Goal: Obtain resource: Obtain resource

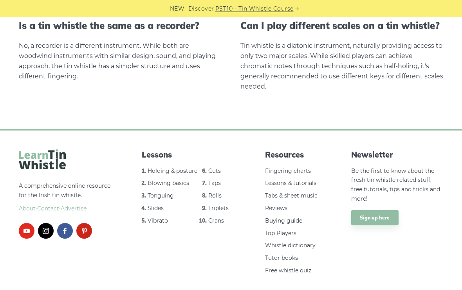
scroll to position [1629, 0]
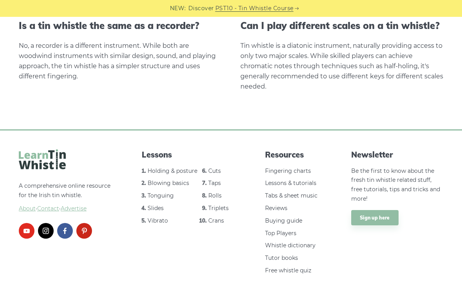
click at [312, 192] on link "Tabs & sheet music" at bounding box center [291, 195] width 52 height 7
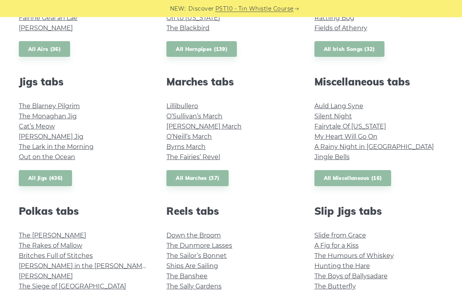
scroll to position [391, 0]
click at [40, 109] on link "The Blarney Pilgrim" at bounding box center [49, 105] width 61 height 7
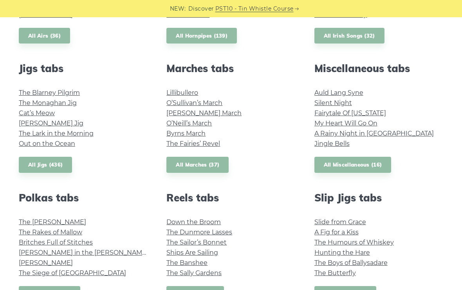
click at [43, 144] on link "Out on the Ocean" at bounding box center [47, 143] width 56 height 7
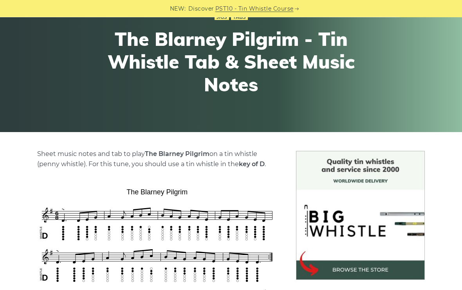
scroll to position [70, 0]
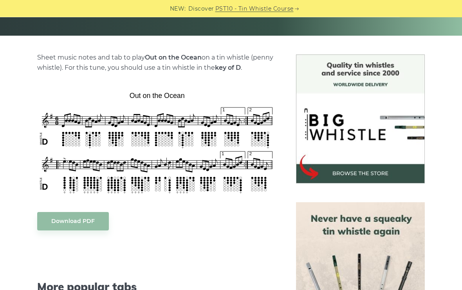
scroll to position [171, 0]
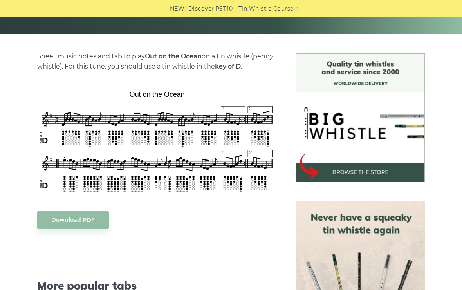
click at [443, 200] on div "Sheet music notes and tab to play Out on the Ocean on a tin whistle (penny whis…" at bounding box center [230, 270] width 443 height 435
click at [451, 183] on div "Sheet music notes and tab to play Out on the Ocean on a tin whistle (penny whis…" at bounding box center [230, 270] width 443 height 435
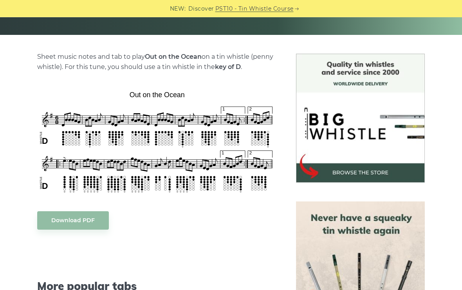
scroll to position [154, 0]
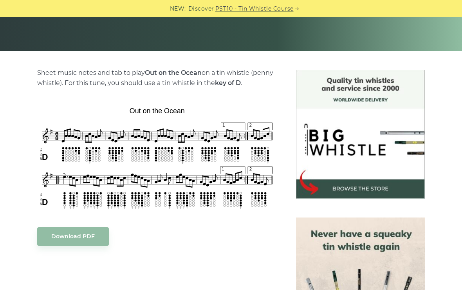
click at [395, 186] on img at bounding box center [360, 134] width 129 height 129
click at [387, 186] on img at bounding box center [360, 134] width 129 height 129
